Goal: Use online tool/utility: Utilize a website feature to perform a specific function

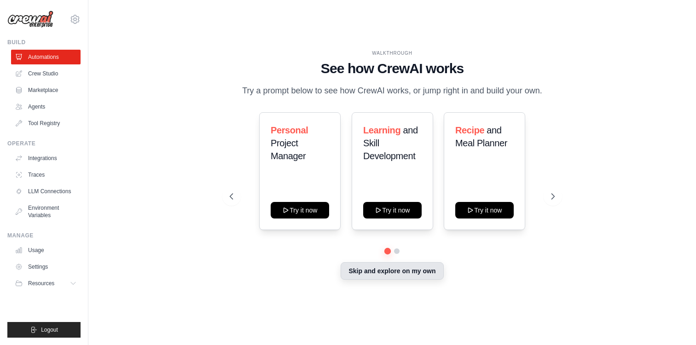
click at [368, 271] on button "Skip and explore on my own" at bounding box center [392, 272] width 103 height 18
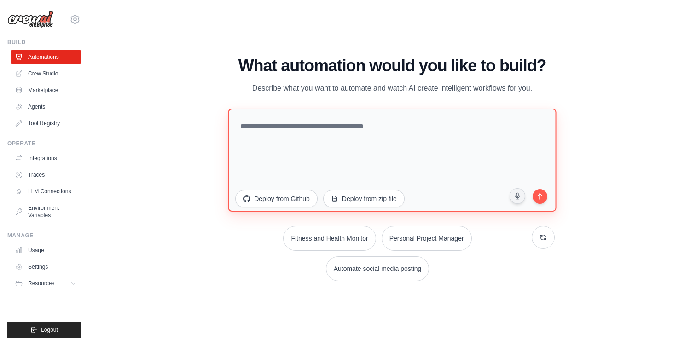
click at [338, 136] on textarea at bounding box center [392, 160] width 328 height 103
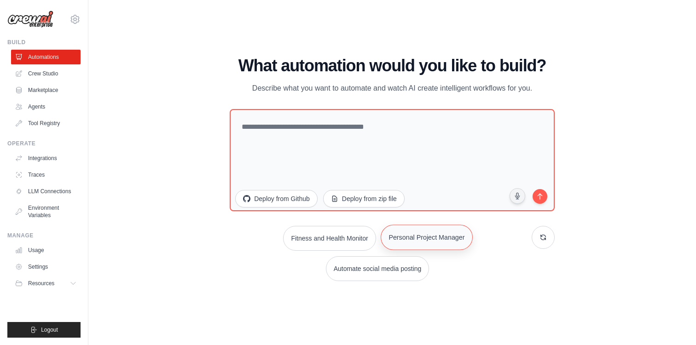
click at [402, 239] on button "Personal Project Manager" at bounding box center [427, 237] width 92 height 25
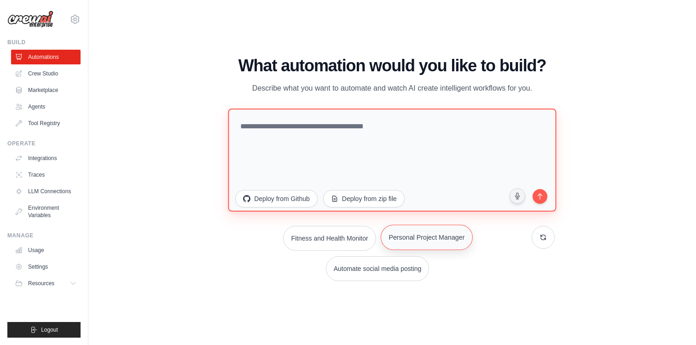
type textarea "**********"
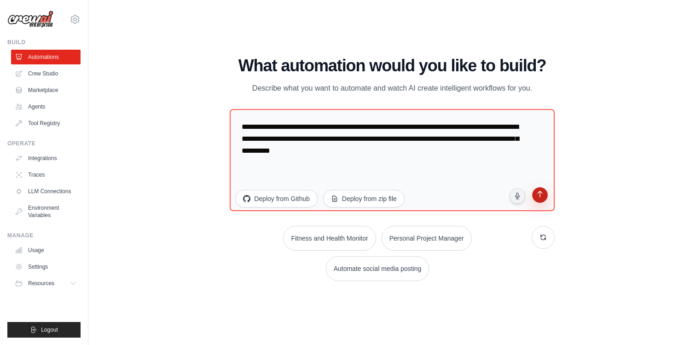
click at [540, 193] on icon "submit" at bounding box center [540, 195] width 5 height 6
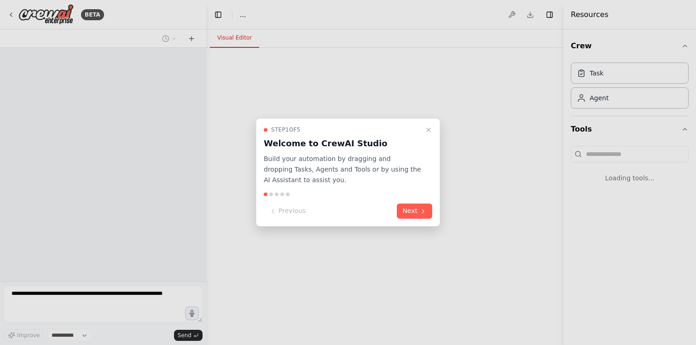
select select "****"
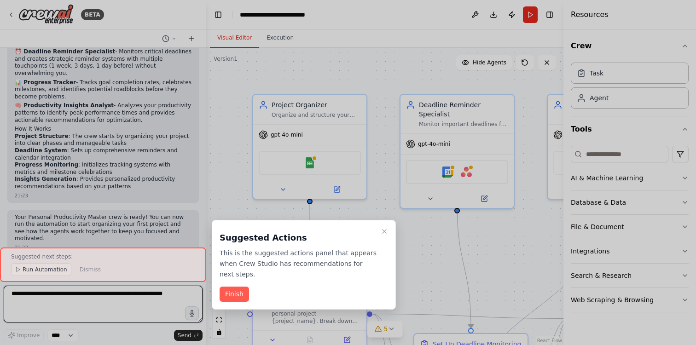
scroll to position [699, 0]
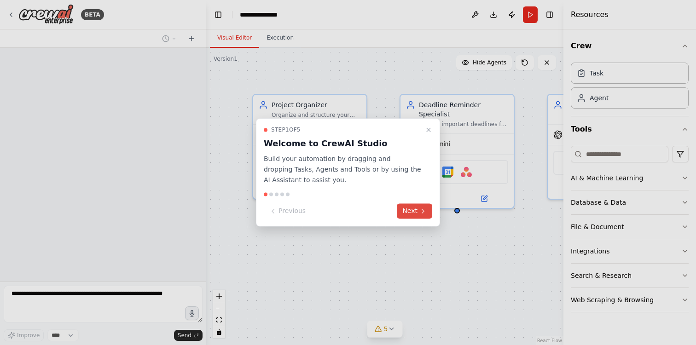
scroll to position [400, 0]
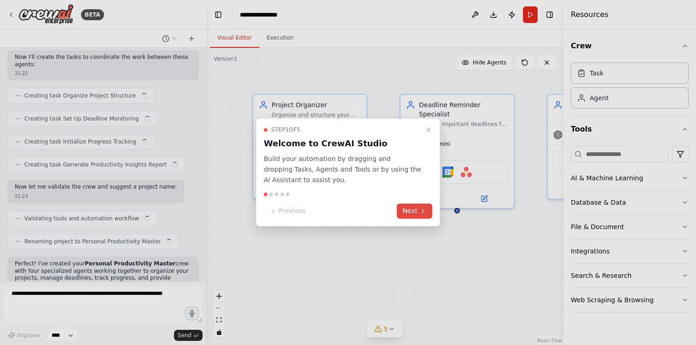
click at [415, 216] on button "Next" at bounding box center [414, 211] width 35 height 15
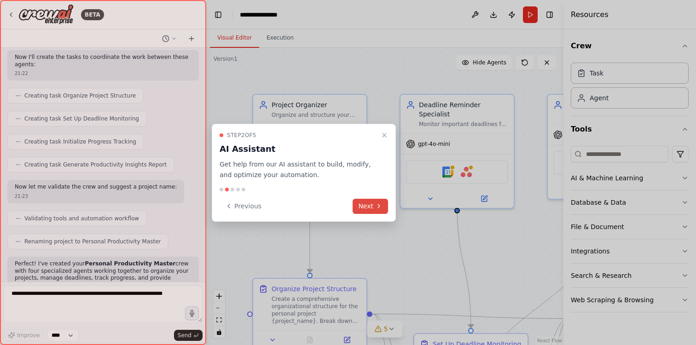
click at [377, 208] on icon at bounding box center [378, 206] width 7 height 7
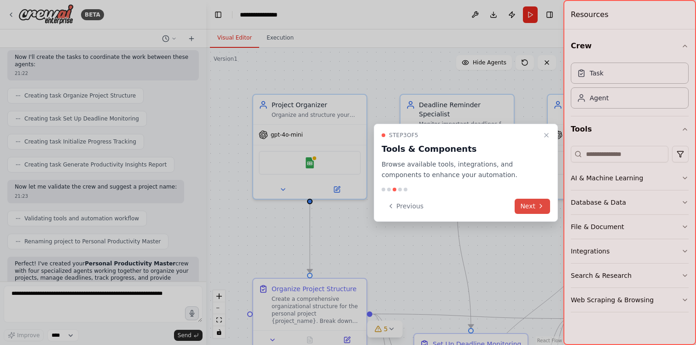
click at [519, 207] on button "Next" at bounding box center [532, 206] width 35 height 15
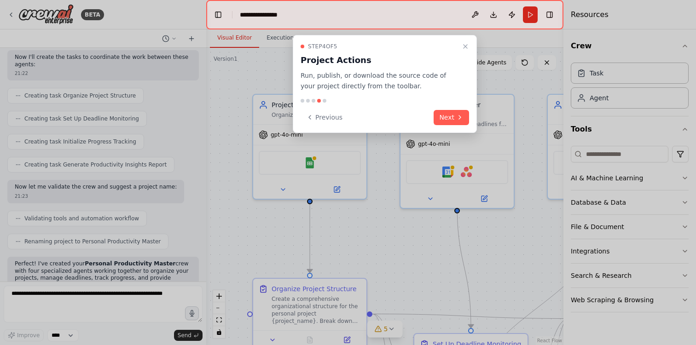
click at [467, 127] on div "Step 4 of 5 Project Actions Run, publish, or download the source code of your p…" at bounding box center [385, 84] width 184 height 98
click at [465, 122] on button "Next" at bounding box center [451, 117] width 35 height 15
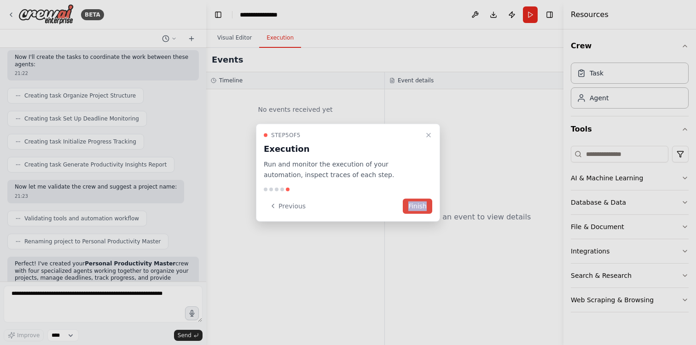
click at [406, 204] on button "Finish" at bounding box center [417, 206] width 29 height 15
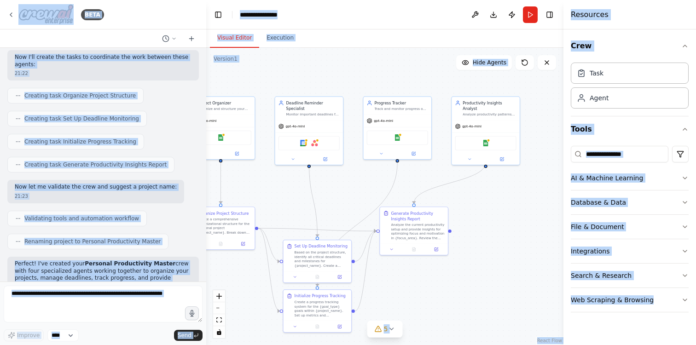
drag, startPoint x: 426, startPoint y: 231, endPoint x: 290, endPoint y: 179, distance: 145.2
click at [290, 179] on div ".deletable-edge-delete-btn { width: 20px; height: 20px; border: 0px solid #ffff…" at bounding box center [384, 197] width 357 height 298
click at [608, 82] on div "Task" at bounding box center [630, 72] width 118 height 21
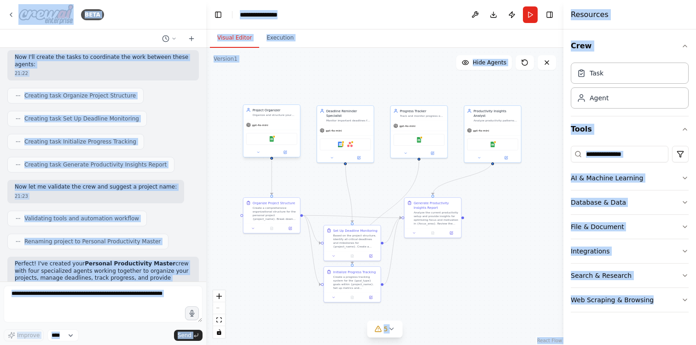
click at [263, 131] on div "Google Sheets" at bounding box center [272, 139] width 57 height 18
